Goal: Transaction & Acquisition: Purchase product/service

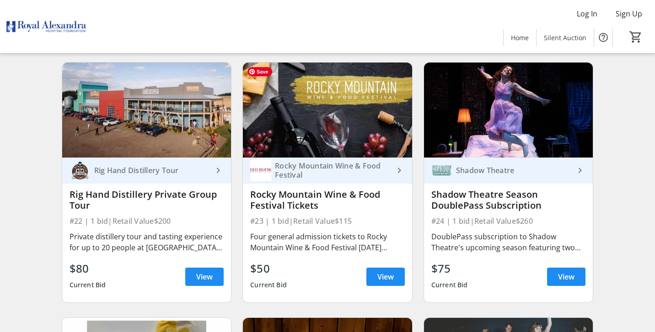
scroll to position [1866, 0]
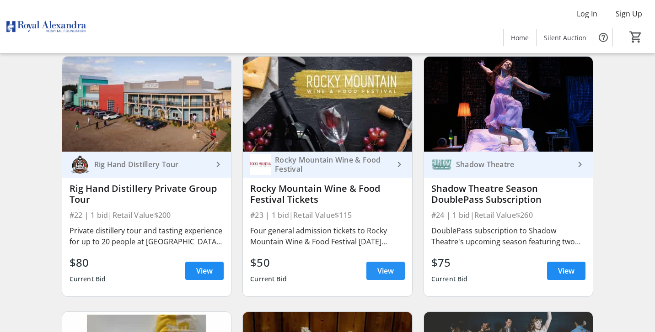
click at [392, 270] on span "View" at bounding box center [385, 271] width 16 height 11
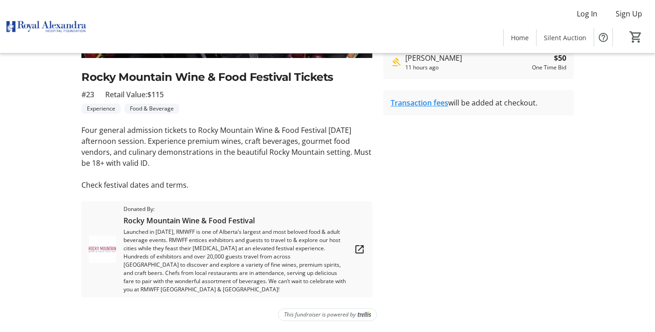
scroll to position [192, 0]
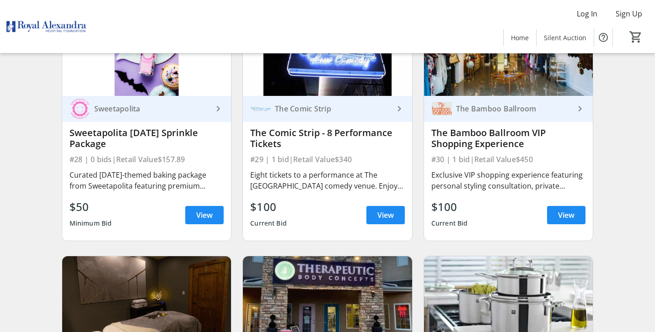
scroll to position [2434, 0]
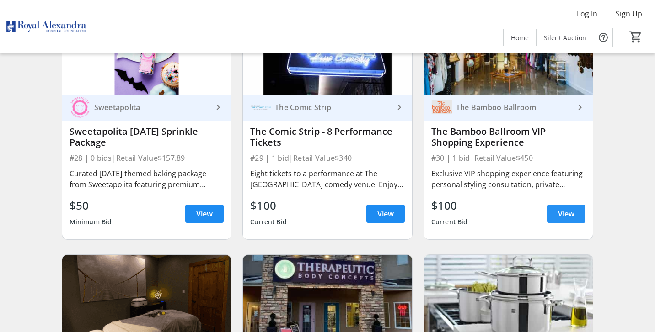
click at [566, 212] on span "View" at bounding box center [566, 213] width 16 height 11
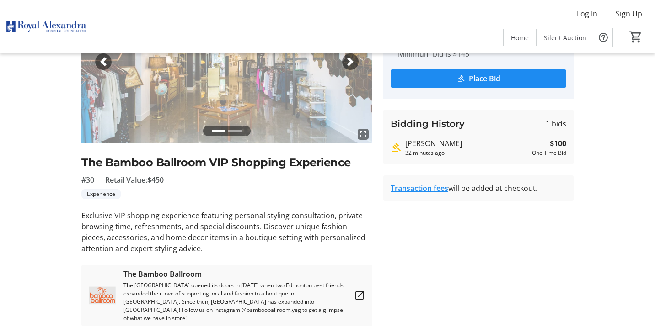
scroll to position [120, 0]
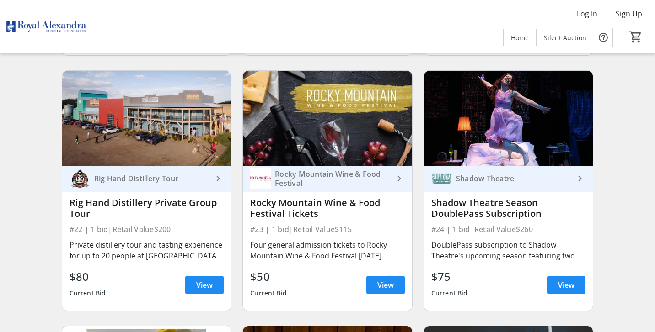
scroll to position [1861, 0]
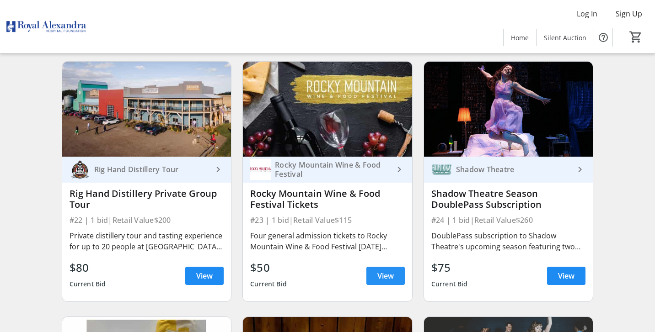
click at [388, 277] on span "View" at bounding box center [385, 276] width 16 height 11
